Goal: Task Accomplishment & Management: Manage account settings

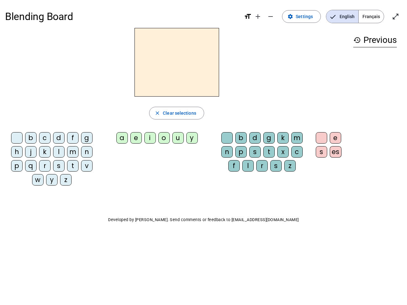
click at [258, 17] on mat-icon "add" at bounding box center [258, 17] width 8 height 8
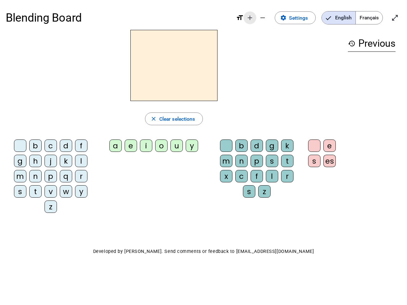
click at [271, 17] on div "Blending Board format_size add remove settings Settings English Français open_i…" at bounding box center [203, 18] width 395 height 24
click at [301, 17] on span "Settings" at bounding box center [298, 18] width 19 height 9
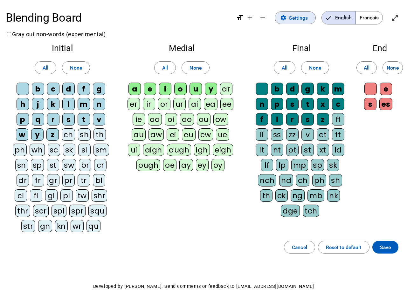
click at [342, 17] on span "English" at bounding box center [338, 17] width 34 height 13
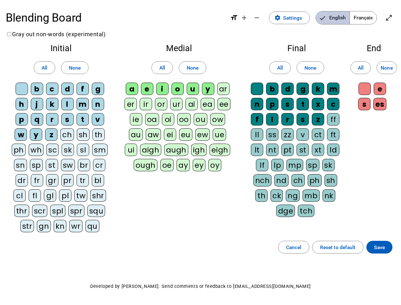
click at [371, 17] on span "Français" at bounding box center [363, 17] width 27 height 13
click at [371, 17] on span "Français" at bounding box center [358, 17] width 36 height 13
click at [395, 17] on span "Enter full screen" at bounding box center [388, 17] width 15 height 15
click at [176, 113] on letter-bubble "oi" at bounding box center [169, 120] width 15 height 15
click at [18, 139] on div "w" at bounding box center [21, 134] width 12 height 12
